Goal: Information Seeking & Learning: Learn about a topic

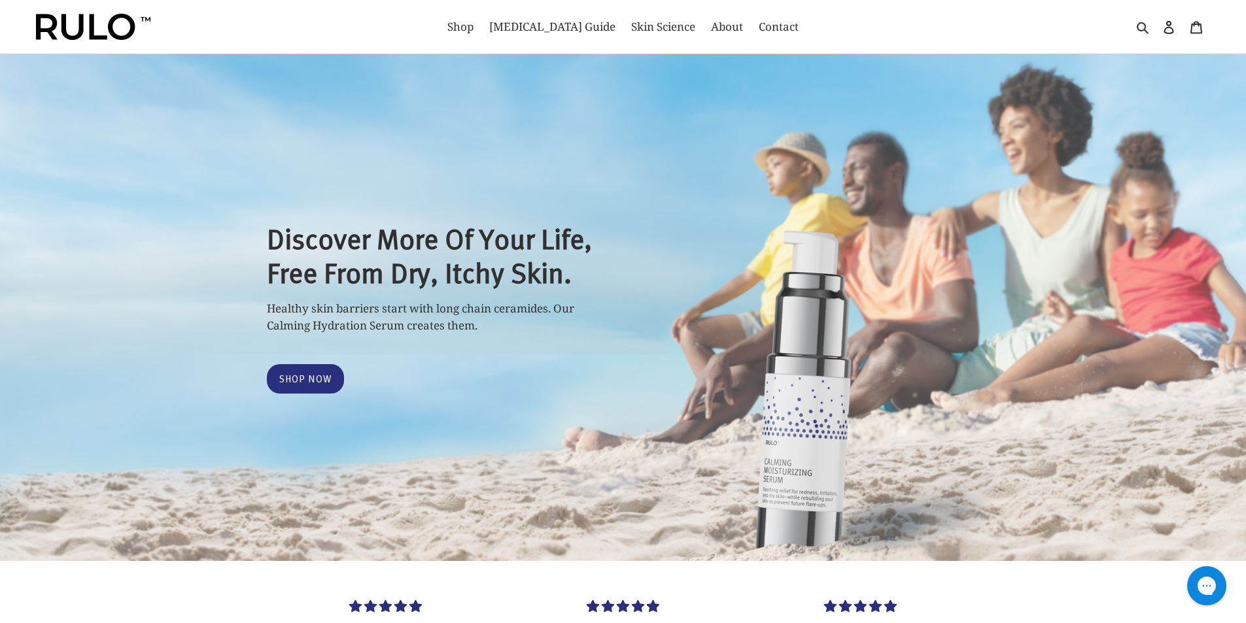
select select "most-helpful"
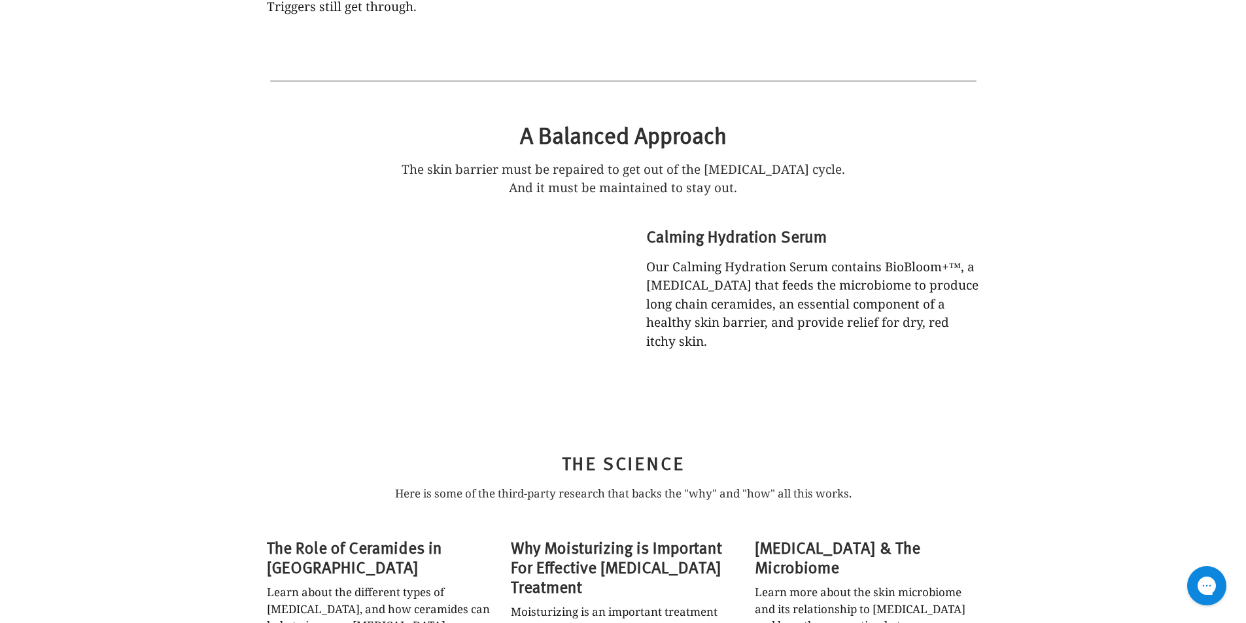
scroll to position [3597, 0]
click at [312, 537] on h3 "The Role of Ceramides in [GEOGRAPHIC_DATA]" at bounding box center [379, 556] width 224 height 39
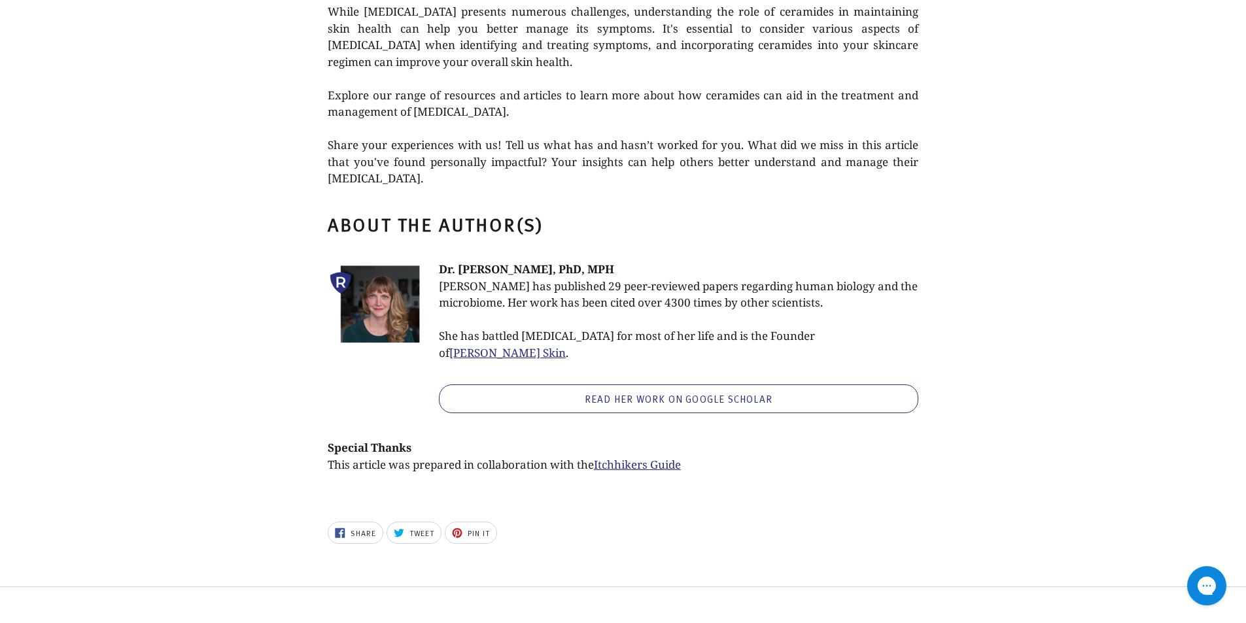
scroll to position [3352, 0]
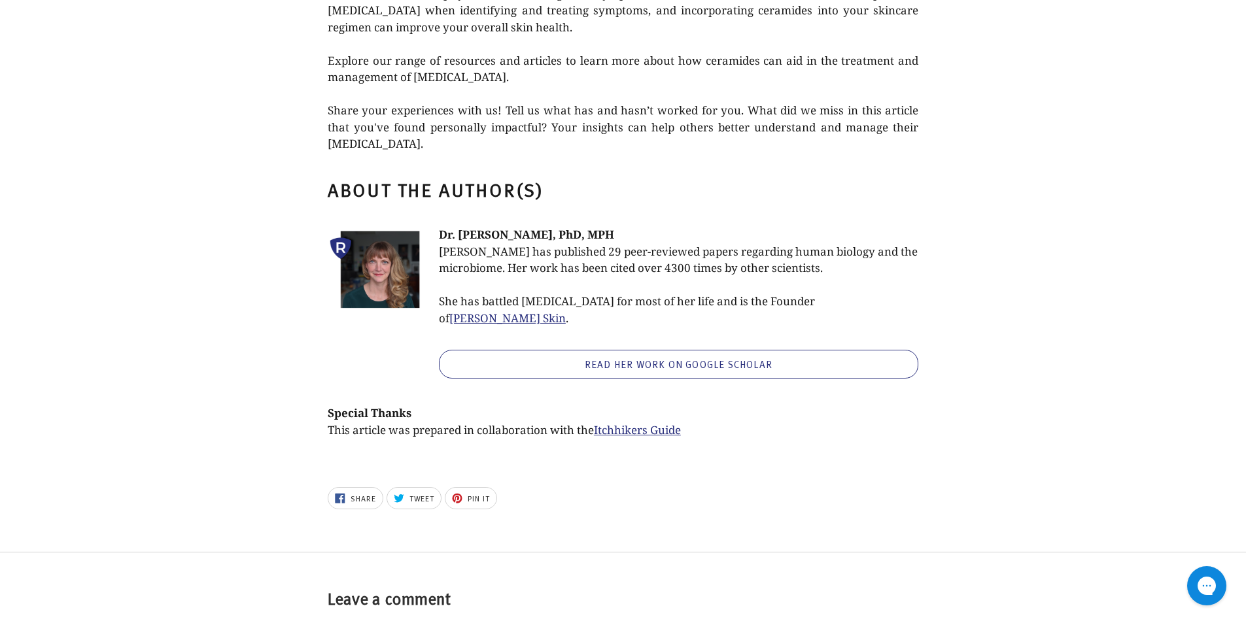
type textarea "76"
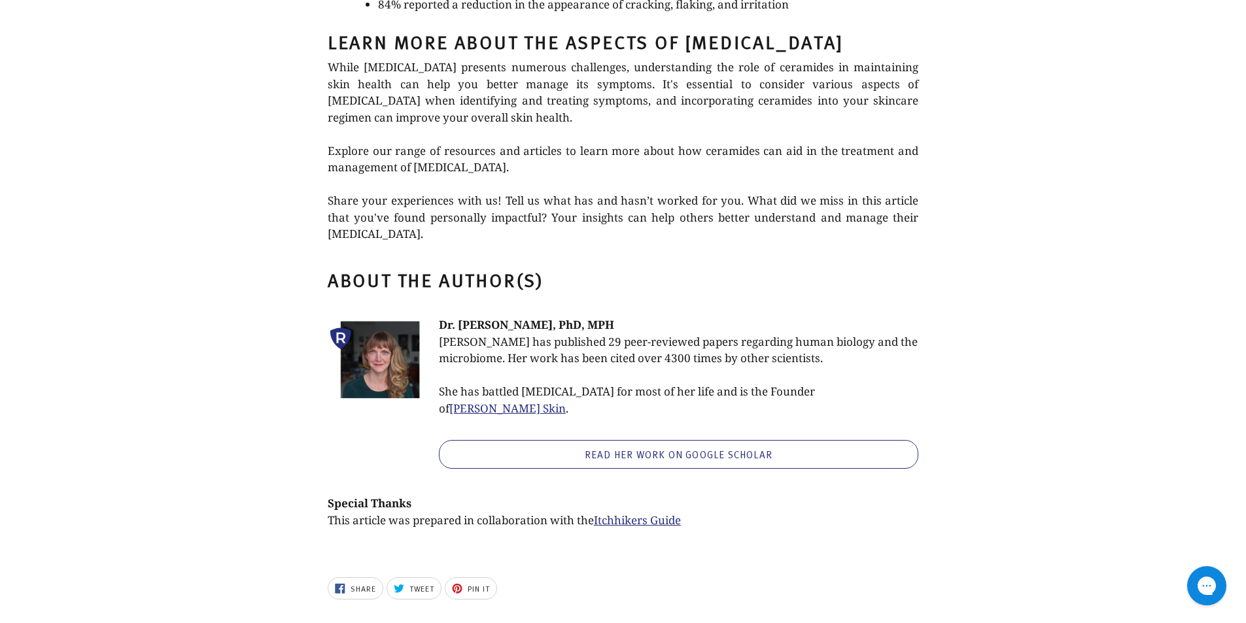
scroll to position [3176, 0]
